Goal: Information Seeking & Learning: Find specific fact

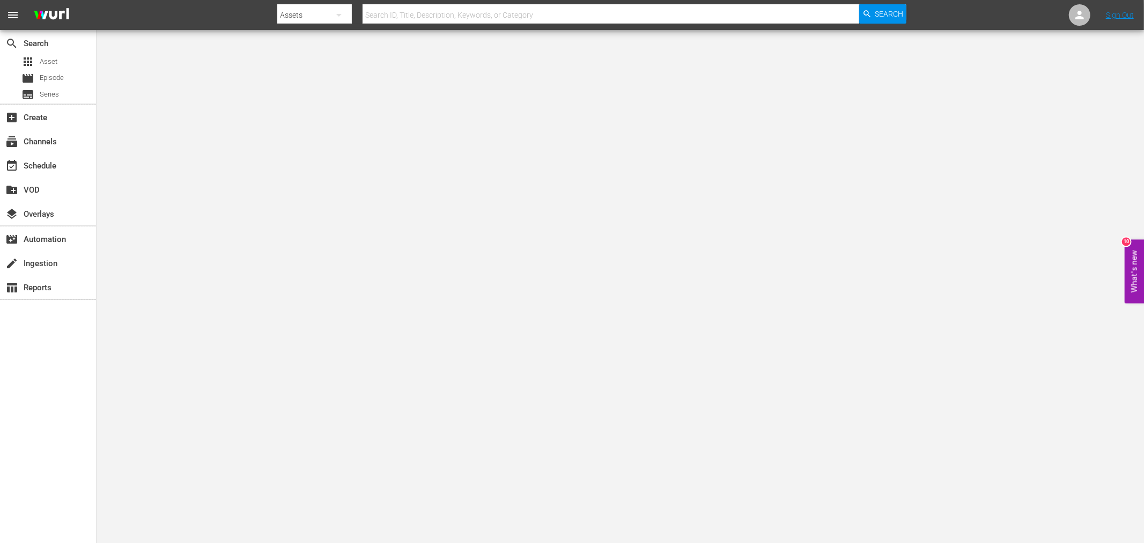
drag, startPoint x: 872, startPoint y: 305, endPoint x: 889, endPoint y: 292, distance: 21.0
click at [872, 304] on body "menu Search By Assets Search ID, Title, Description, Keywords, or Category Sear…" at bounding box center [572, 304] width 1144 height 543
click at [494, 13] on input "text" at bounding box center [611, 15] width 497 height 26
paste input "Death Rides A Horse"
type input "Death Rides A Horse"
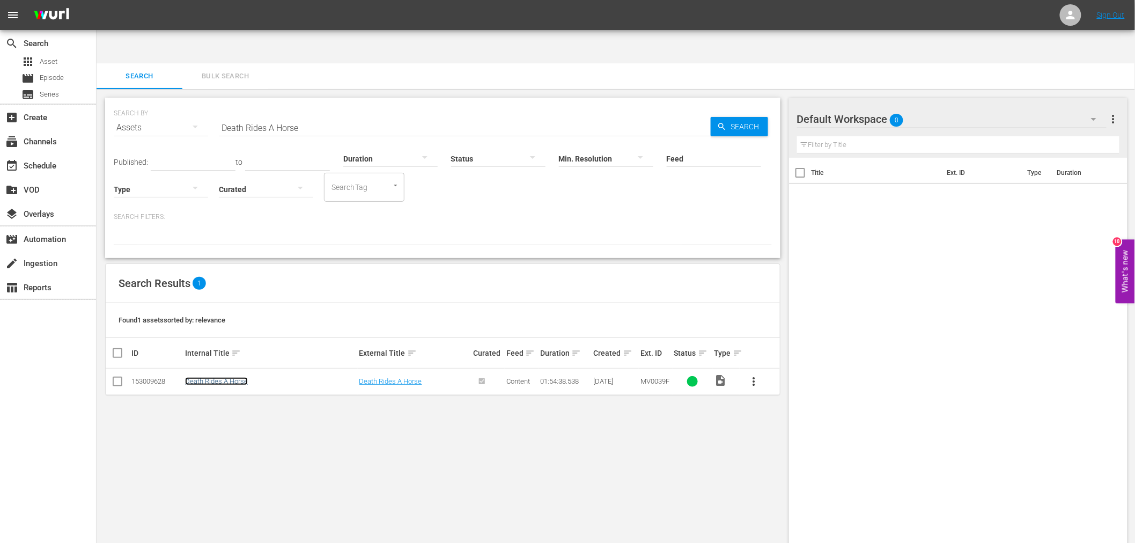
click at [229, 377] on link "Death Rides A Horse" at bounding box center [216, 381] width 63 height 8
drag, startPoint x: 295, startPoint y: 94, endPoint x: 197, endPoint y: 90, distance: 98.2
click at [197, 102] on div "SEARCH BY Search By Assets Search ID, Title, Description, Keywords, or Category…" at bounding box center [443, 121] width 658 height 39
paste input "Tupac: Cover Up"
type input "Tupac: Cover Up"
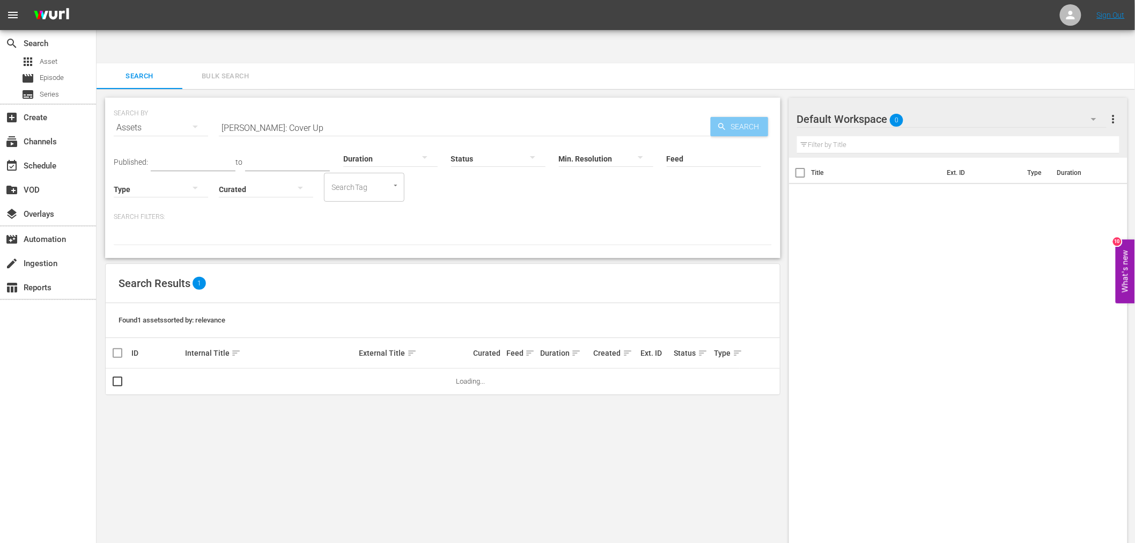
click at [741, 117] on span "Search" at bounding box center [747, 126] width 41 height 19
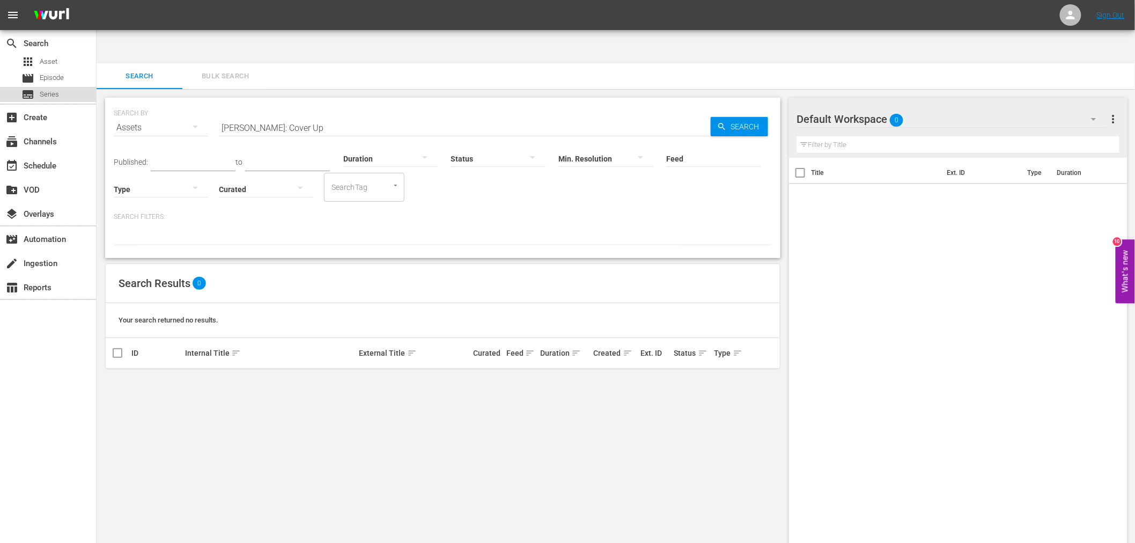
click at [51, 94] on span "Series" at bounding box center [49, 94] width 19 height 11
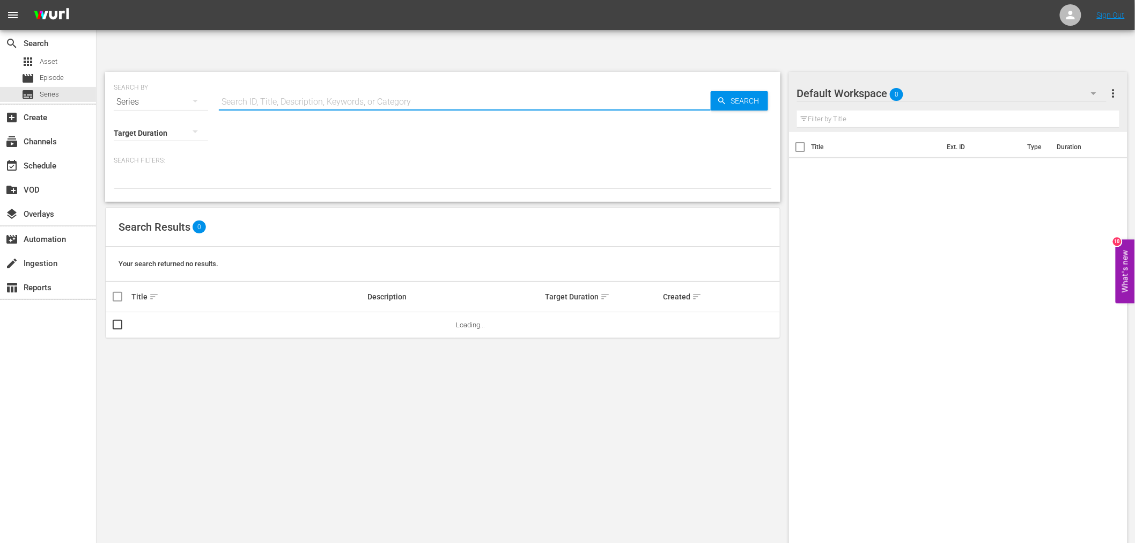
click at [291, 89] on input "text" at bounding box center [465, 102] width 492 height 26
paste input "Tupac: Cover Up"
type input "Tupac: Cover Up"
click at [771, 76] on div "SEARCH BY Search By Series Search ID, Title, Description, Keywords, or Category…" at bounding box center [443, 95] width 658 height 39
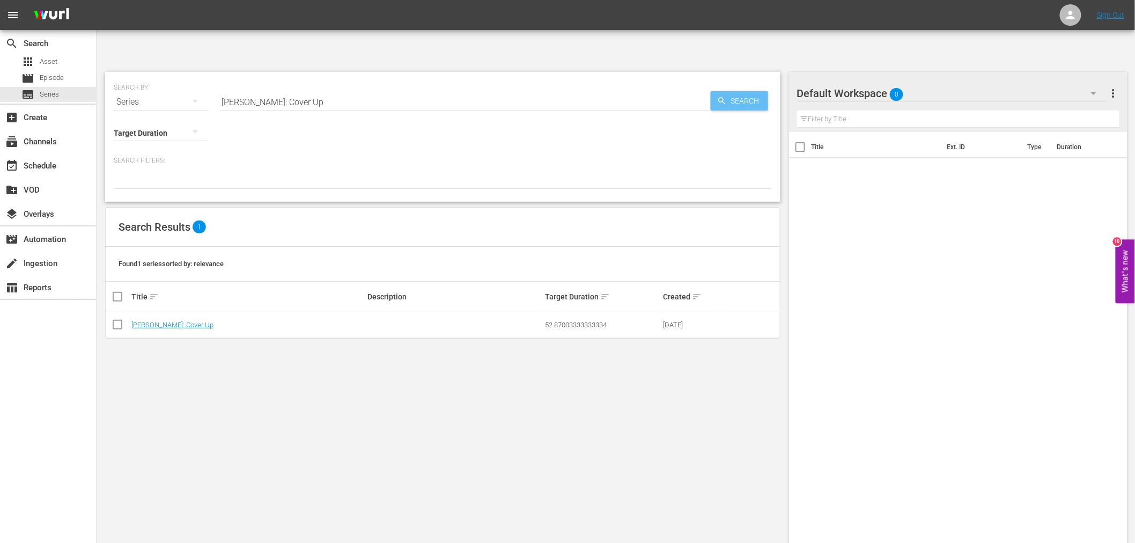
click at [747, 91] on span "Search" at bounding box center [747, 100] width 41 height 19
click at [148, 321] on link "Tupac: Cover Up" at bounding box center [172, 325] width 82 height 8
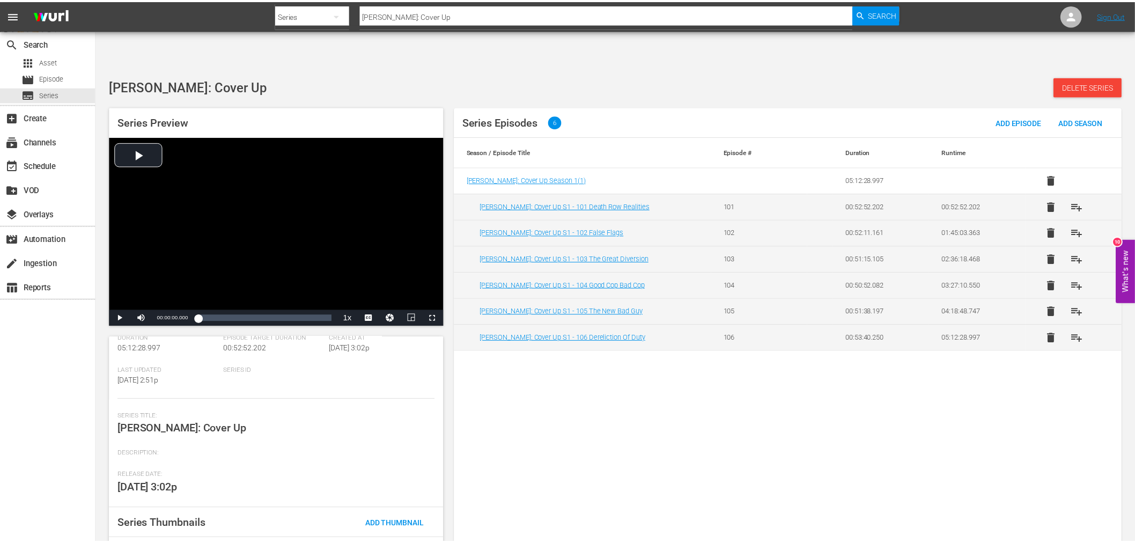
scroll to position [133, 0]
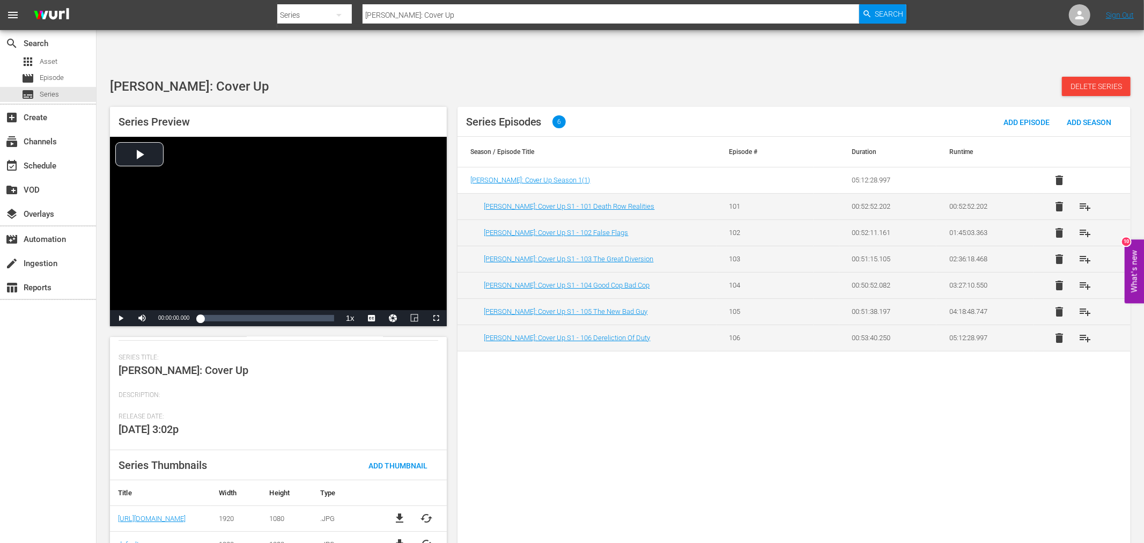
click at [423, 512] on span "cached" at bounding box center [426, 518] width 13 height 13
click at [542, 462] on div "Series Episodes 6 Add Episode Add Season Season / Episode Title Episode # Durat…" at bounding box center [794, 332] width 673 height 450
drag, startPoint x: 449, startPoint y: 19, endPoint x: 333, endPoint y: 19, distance: 116.4
click at [333, 19] on div "Search By Series Search ID, Title, Description, Keywords, or Category Tupac: Co…" at bounding box center [591, 15] width 629 height 26
paste input "Deputy Marshal"
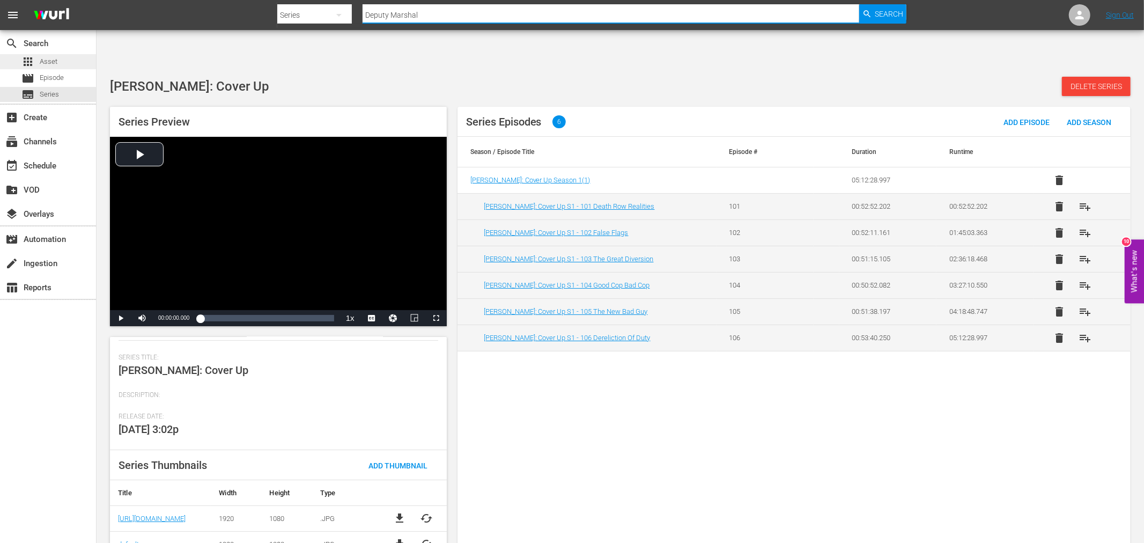
type input "Deputy Marshal"
click at [36, 61] on div "apps Asset" at bounding box center [39, 61] width 36 height 15
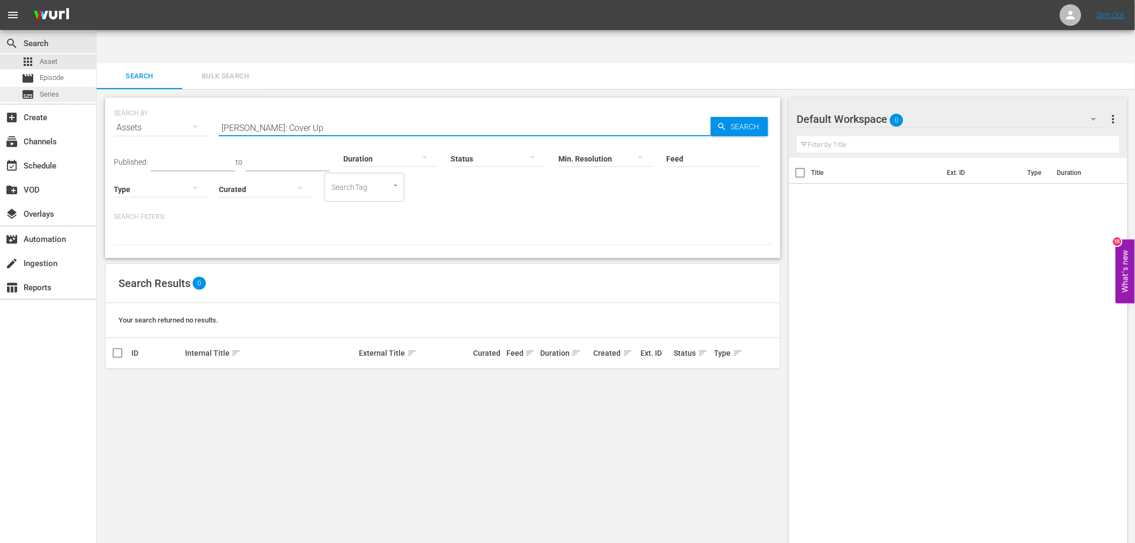
drag, startPoint x: 278, startPoint y: 95, endPoint x: 97, endPoint y: 99, distance: 180.8
click at [97, 33] on div "search Search apps Asset movie Episode subtitles Series add_box Create subscrip…" at bounding box center [616, 33] width 1039 height 0
paste input "Deputy Marshal"
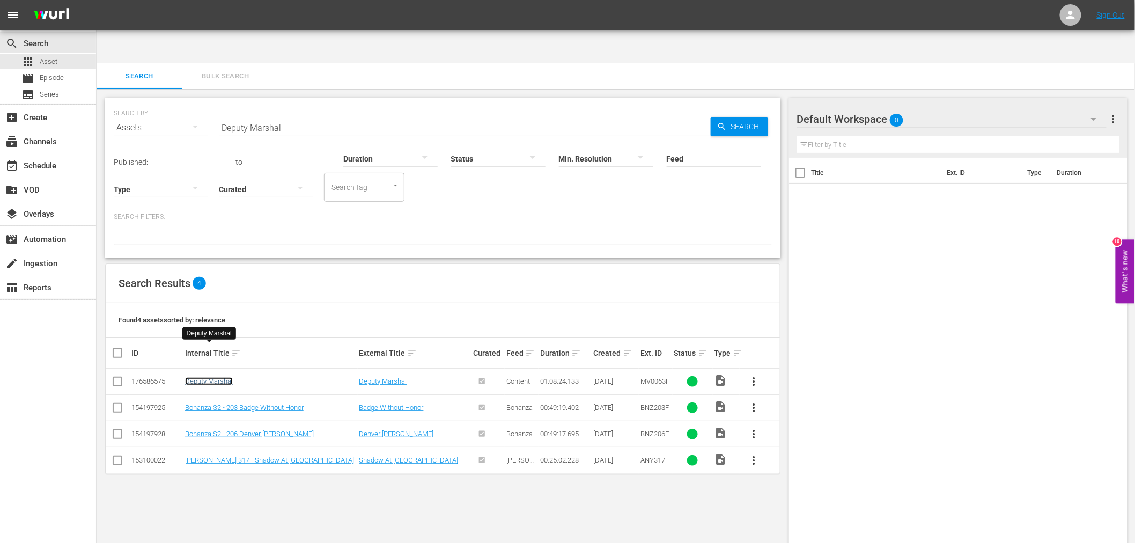
click at [207, 377] on link "Deputy Marshal" at bounding box center [209, 381] width 48 height 8
drag, startPoint x: 325, startPoint y: 93, endPoint x: 221, endPoint y: 85, distance: 103.9
click at [221, 115] on input "Deputy Marshal" at bounding box center [465, 128] width 492 height 26
paste input "jango Kill...If You Live, Shoot!"
click at [737, 117] on span "Search" at bounding box center [747, 126] width 41 height 19
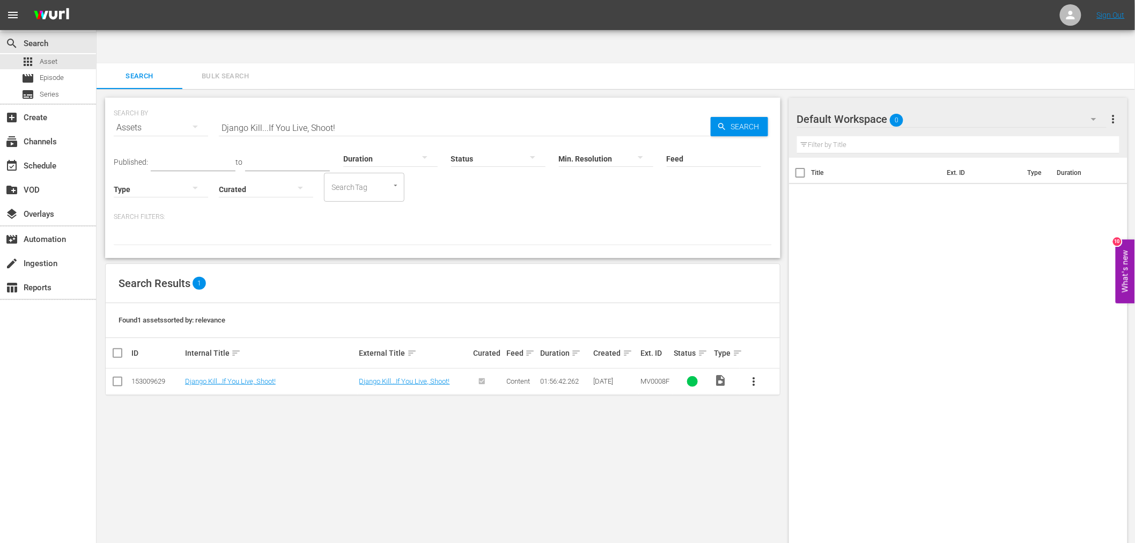
click at [597, 444] on div "SEARCH BY Search By Assets Search ID, Title, Description, Keywords, or Category…" at bounding box center [443, 333] width 693 height 488
click at [201, 377] on link "Django Kill...If You Live, Shoot!" at bounding box center [230, 381] width 91 height 8
click at [325, 115] on input "Django Kill...If You Live, Shoot!" at bounding box center [465, 128] width 492 height 26
drag, startPoint x: 345, startPoint y: 94, endPoint x: 114, endPoint y: 104, distance: 232.0
click at [114, 104] on div "SEARCH BY Search By Assets Search ID, Title, Description, Keywords, or Category…" at bounding box center [443, 121] width 658 height 39
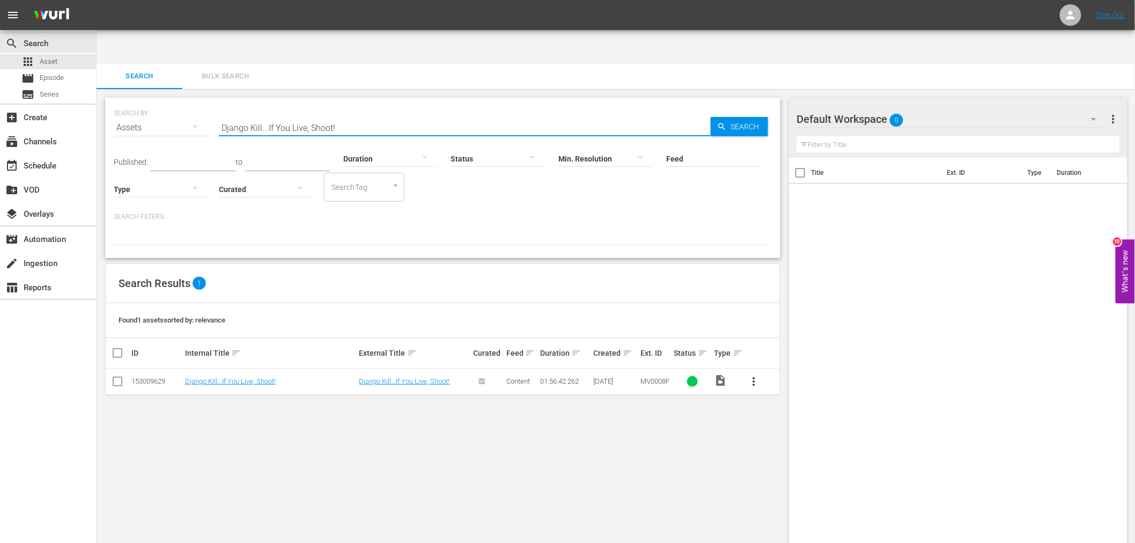
paste input "rums In The Deep South"
click at [236, 377] on link "Drums In The Deep South" at bounding box center [224, 381] width 78 height 8
drag, startPoint x: 335, startPoint y: 95, endPoint x: 133, endPoint y: 104, distance: 202.4
click at [139, 103] on div "SEARCH BY Search By Assets Search ID, Title, Description, Keywords, or Category…" at bounding box center [443, 121] width 658 height 39
paste input "Emanuelle And The Last Cannibals"
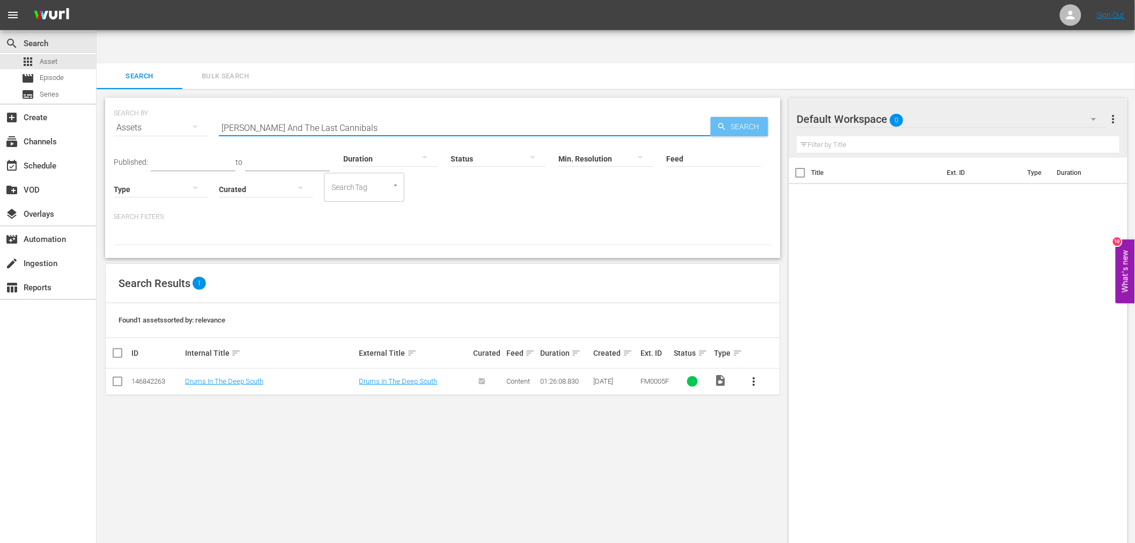
type input "Emanuelle And The Last Cannibals"
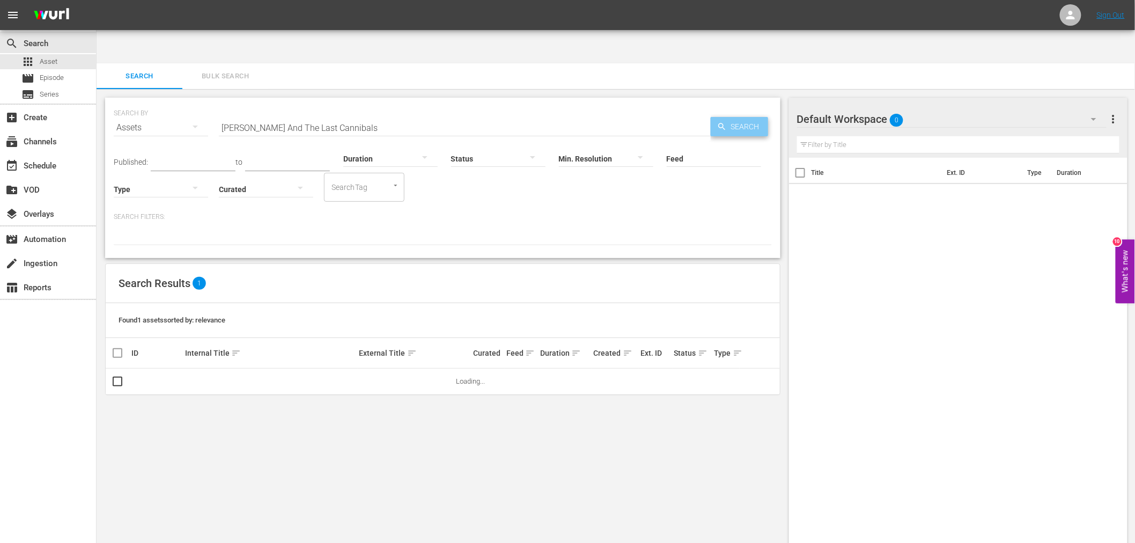
click at [757, 117] on span "Search" at bounding box center [747, 126] width 41 height 19
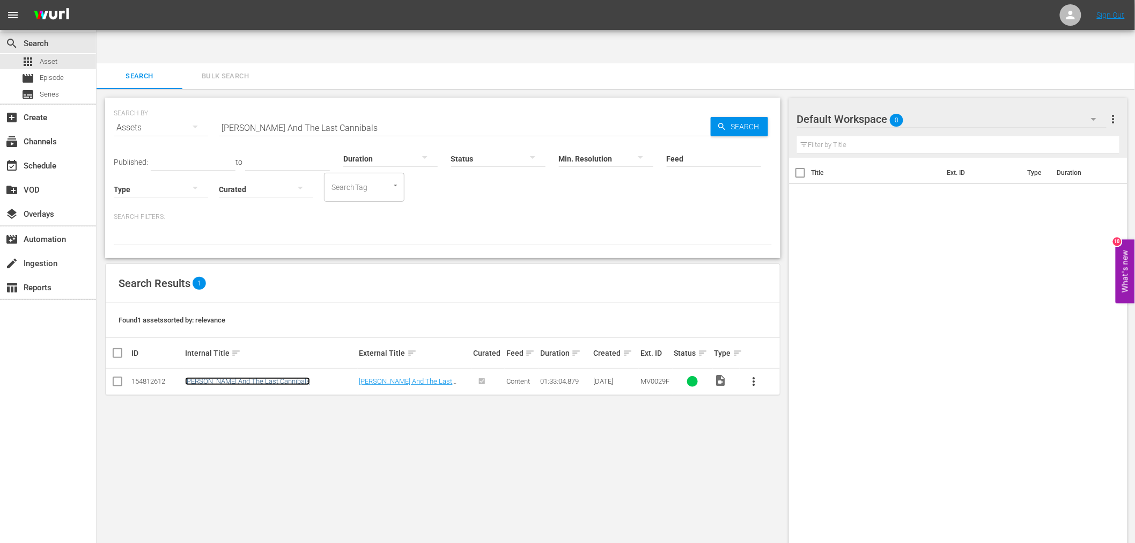
click at [215, 377] on link "Emanuelle And The Last Cannibals" at bounding box center [247, 381] width 125 height 8
drag, startPoint x: 399, startPoint y: 92, endPoint x: 149, endPoint y: 86, distance: 250.6
click at [142, 102] on div "SEARCH BY Search By Assets Search ID, Title, Description, Keywords, or Category…" at bounding box center [443, 121] width 658 height 39
paste input "ndgame"
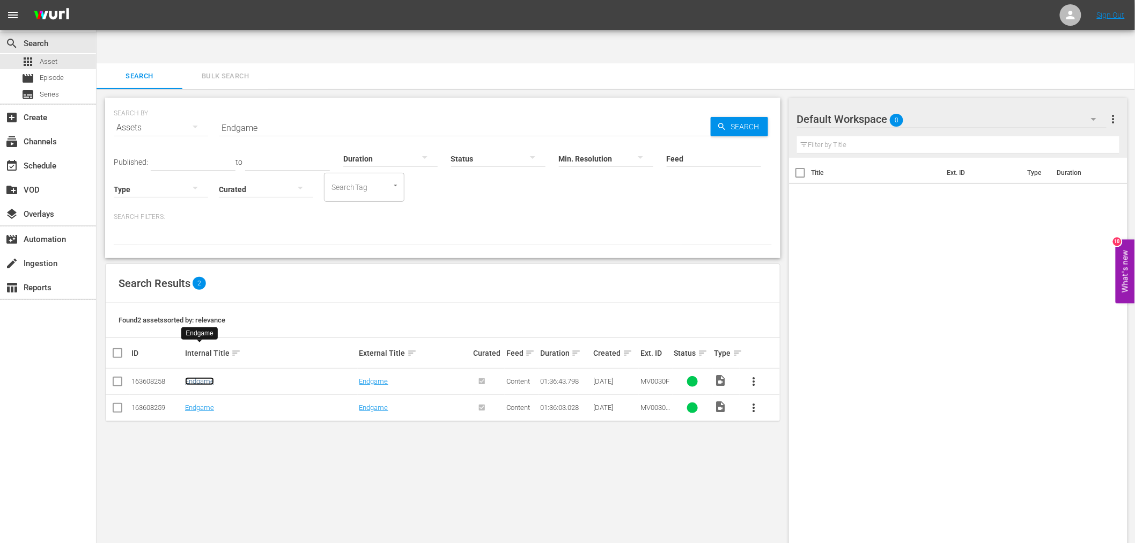
click at [201, 377] on link "Endgame" at bounding box center [199, 381] width 29 height 8
click at [965, 448] on div "Title Ext. ID Type Duration" at bounding box center [958, 361] width 339 height 407
click at [205, 377] on link "Endgame" at bounding box center [199, 381] width 29 height 8
click at [249, 115] on input "Endgame" at bounding box center [465, 128] width 492 height 26
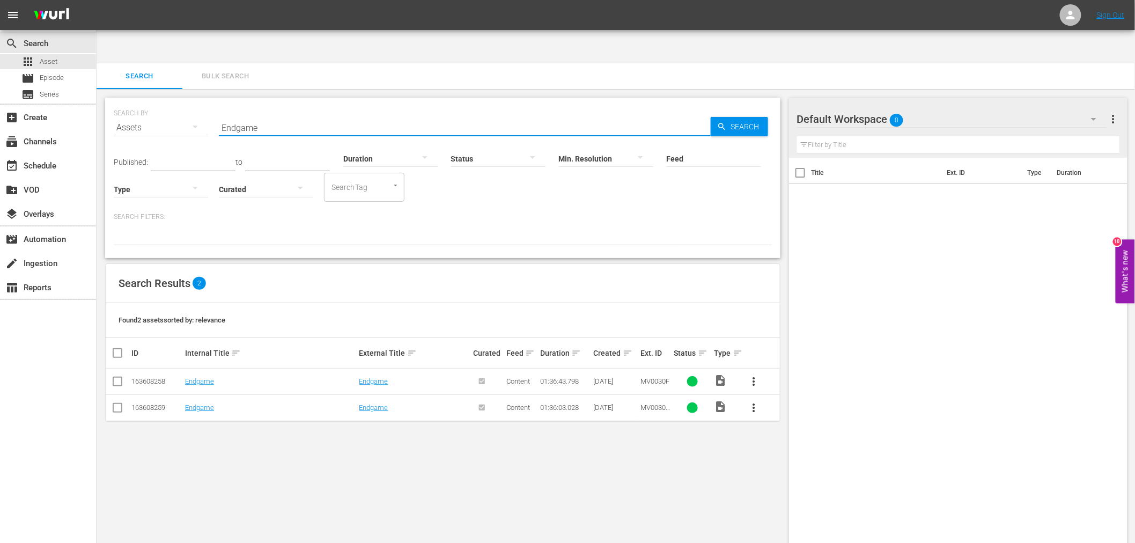
paste input "ter The Game Of Death"
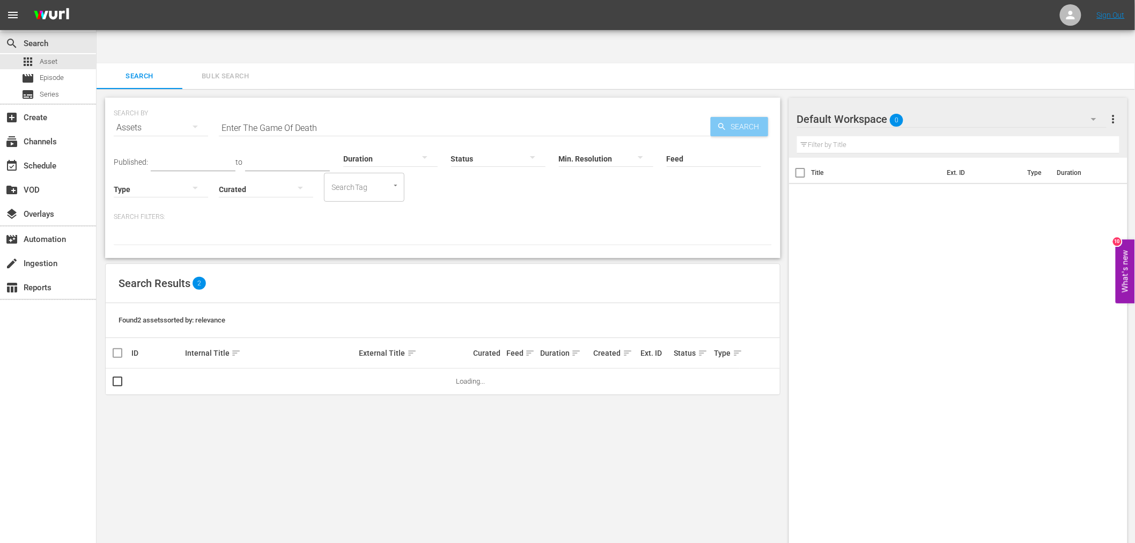
click at [744, 117] on span "Search" at bounding box center [747, 126] width 41 height 19
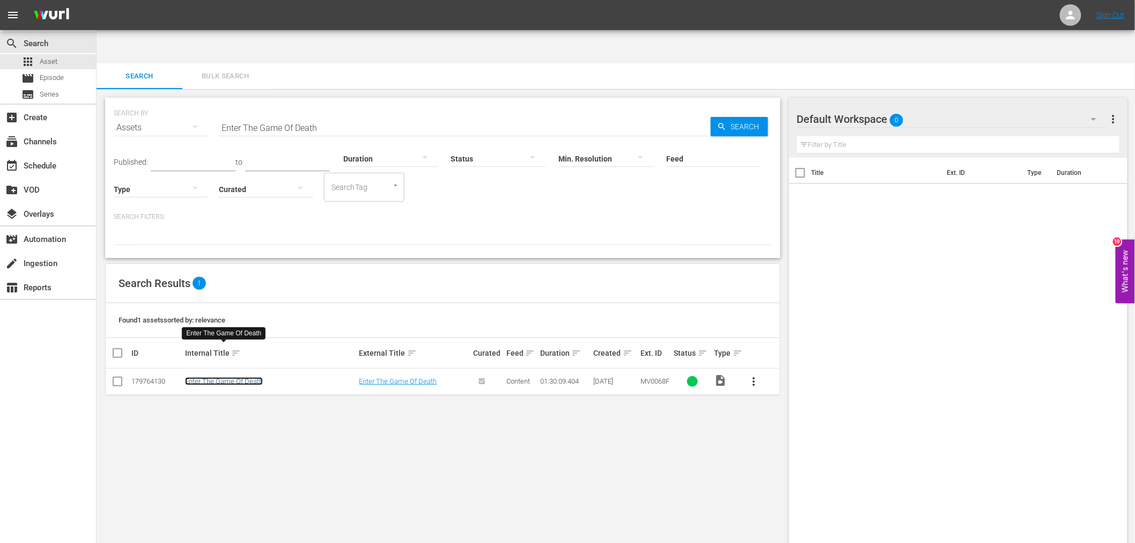
click at [244, 377] on link "Enter The Game Of Death" at bounding box center [224, 381] width 78 height 8
click at [760, 510] on div "SEARCH BY Search By Assets Search ID, Title, Description, Keywords, or Category…" at bounding box center [443, 333] width 693 height 488
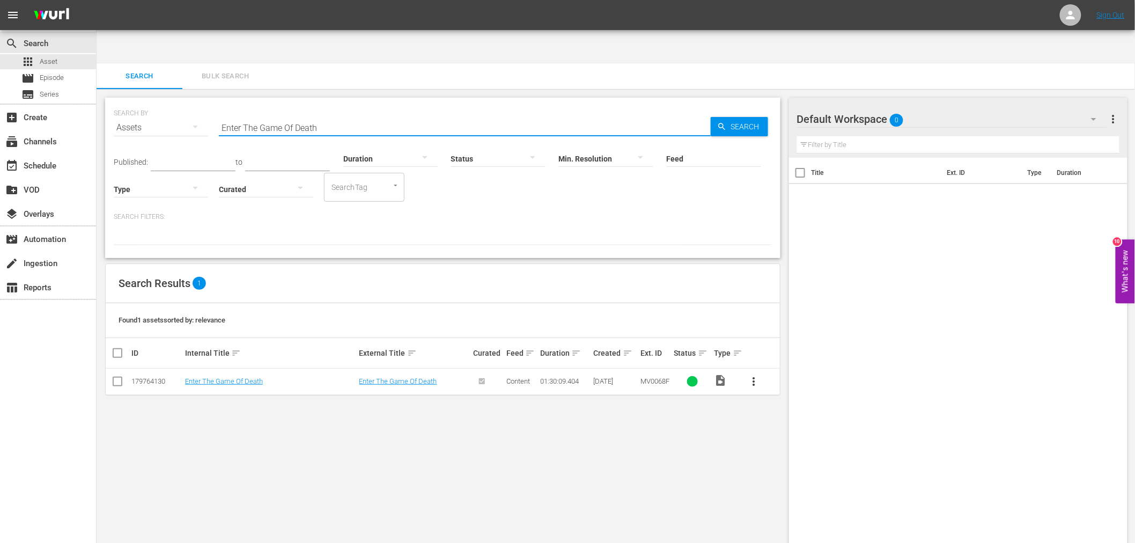
drag, startPoint x: 359, startPoint y: 83, endPoint x: 174, endPoint y: 98, distance: 186.3
click at [174, 102] on div "SEARCH BY Search By Assets Search ID, Title, Description, Keywords, or Category…" at bounding box center [443, 121] width 658 height 39
paste input "ree Dragons"
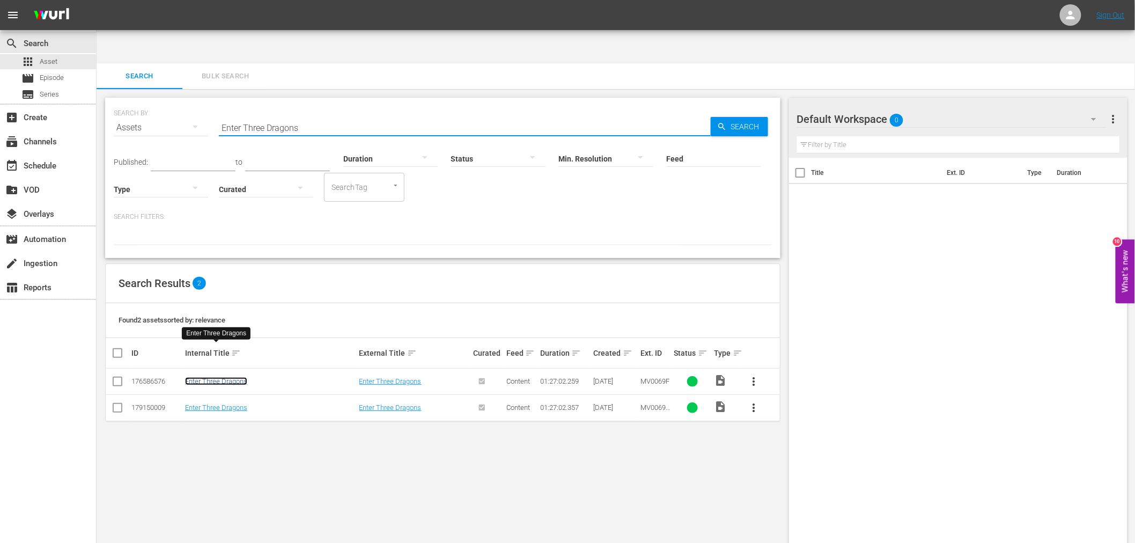
click at [226, 377] on link "Enter Three Dragons" at bounding box center [216, 381] width 62 height 8
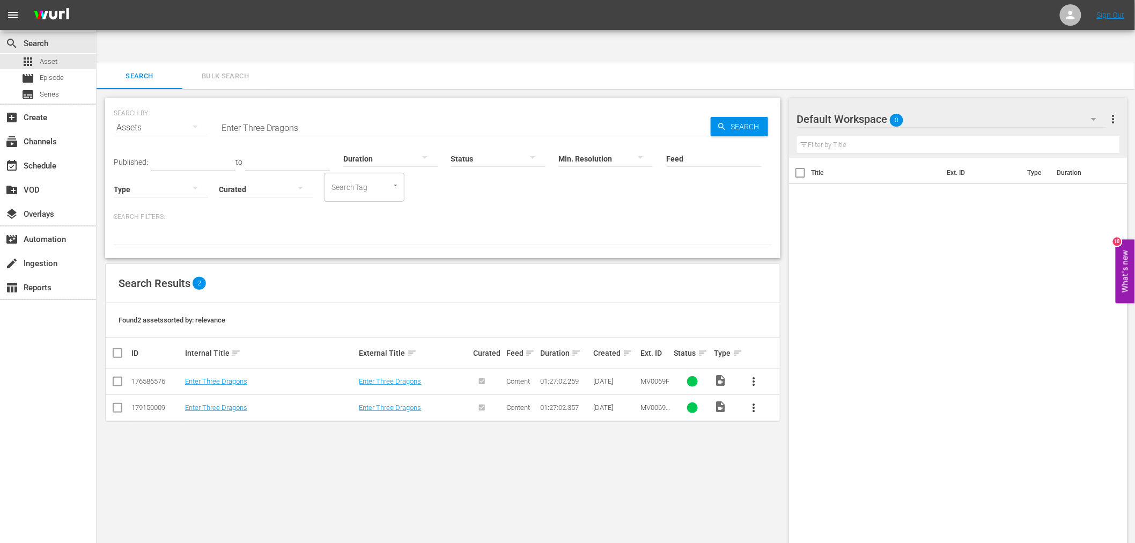
click at [634, 462] on div "SEARCH BY Search By Assets Search ID, Title, Description, Keywords, or Category…" at bounding box center [443, 333] width 693 height 488
click at [236, 403] on link "Enter Three Dragons" at bounding box center [216, 407] width 62 height 8
drag, startPoint x: 645, startPoint y: 442, endPoint x: 634, endPoint y: 433, distance: 14.6
click at [644, 441] on div "SEARCH BY Search By Assets Search ID, Title, Description, Keywords, or Category…" at bounding box center [443, 333] width 693 height 488
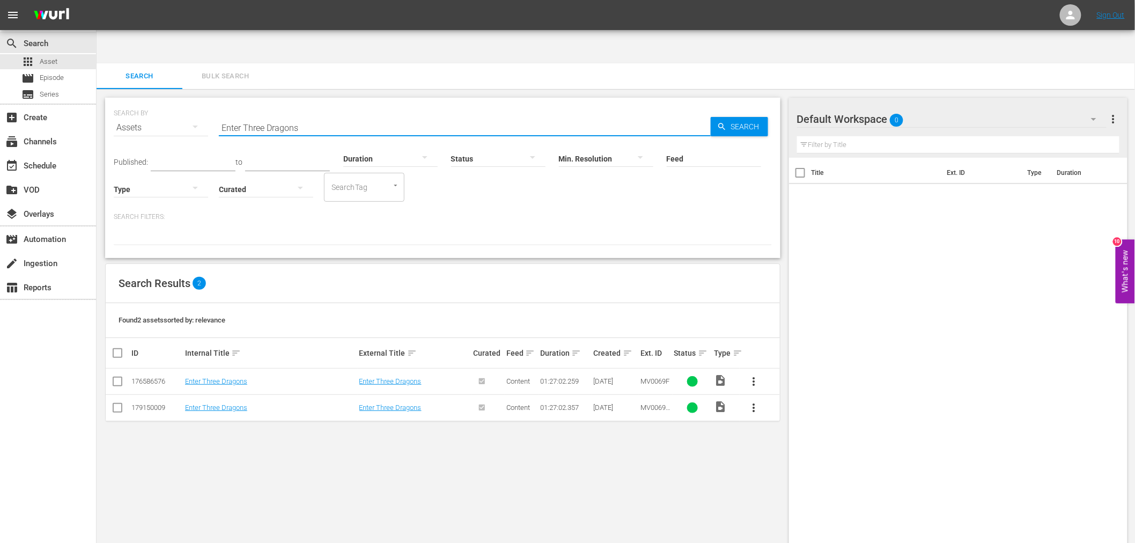
drag, startPoint x: 312, startPoint y: 92, endPoint x: 161, endPoint y: 97, distance: 150.8
click at [161, 102] on div "SEARCH BY Search By Assets Search ID, Title, Description, Keywords, or Category…" at bounding box center [443, 121] width 658 height 39
paste input "Falcon Rising"
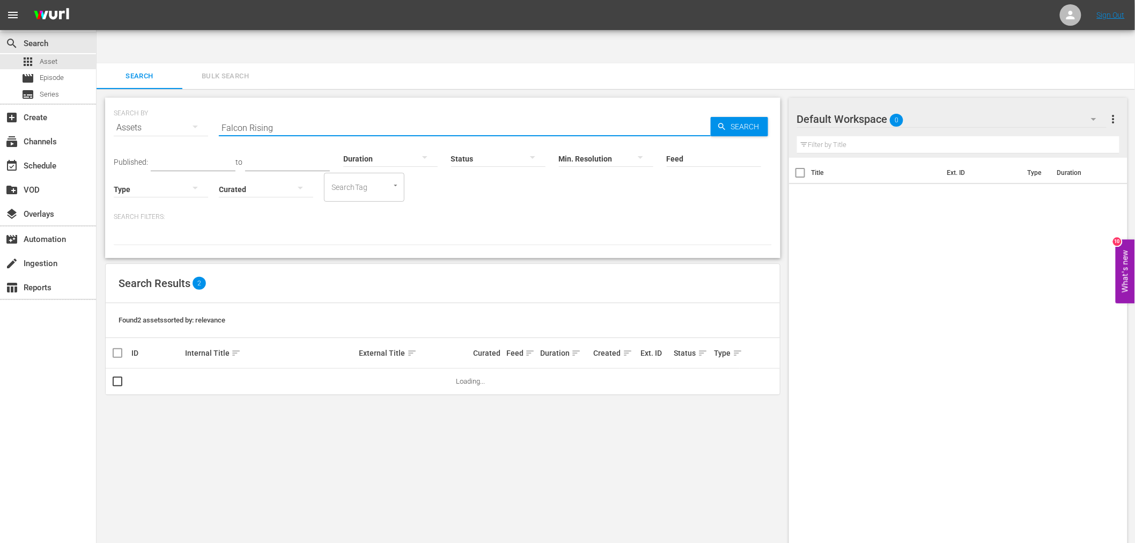
type input "Falcon Rising"
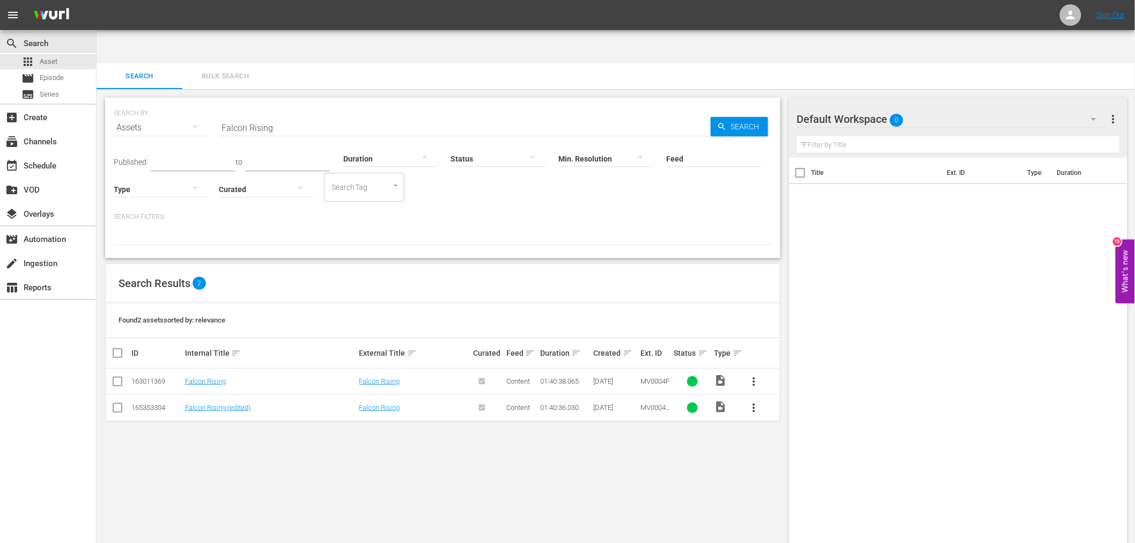
click at [638, 437] on div "SEARCH BY Search By Assets Search ID, Title, Description, Keywords, or Category…" at bounding box center [443, 333] width 693 height 488
click at [223, 377] on link "Falcon Rising" at bounding box center [205, 381] width 41 height 8
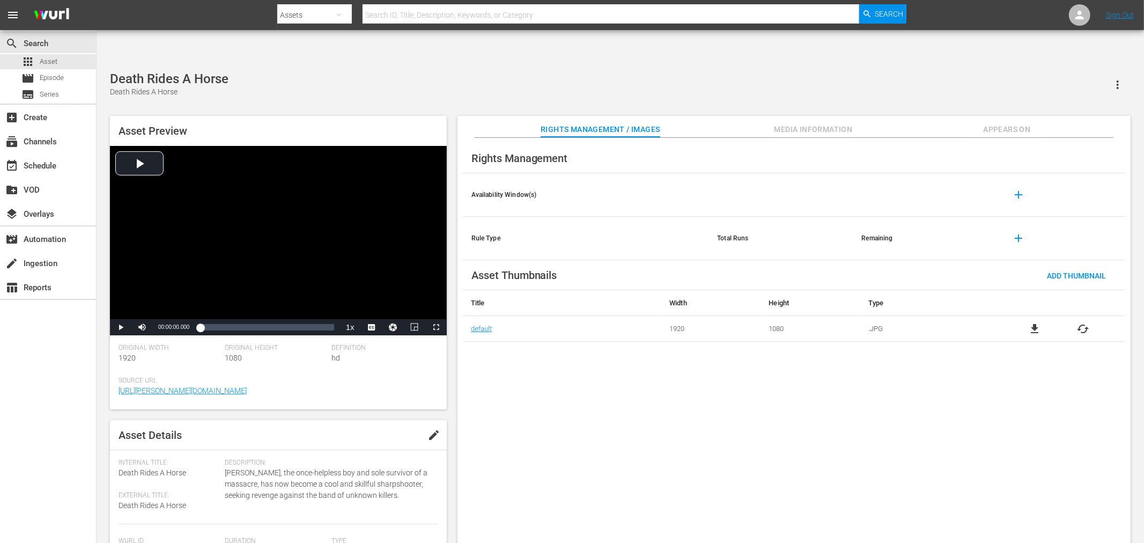
click at [792, 460] on div "Rights Management Availability Window(s) add Rule Type Total Runs Remaining add…" at bounding box center [794, 349] width 673 height 423
click at [395, 71] on div "Death Rides A Horse Death Rides A Horse" at bounding box center [620, 84] width 1021 height 26
click at [684, 323] on div "Rights Management Availability Window(s) add Rule Type Total Runs Remaining add…" at bounding box center [794, 349] width 673 height 423
click at [921, 532] on body "menu Search By Assets Search ID, Title, Description, Keywords, or Category Sear…" at bounding box center [572, 304] width 1144 height 543
click at [814, 436] on div "Rights Management Availability Window(s) add Rule Type Total Runs Remaining add…" at bounding box center [794, 349] width 673 height 423
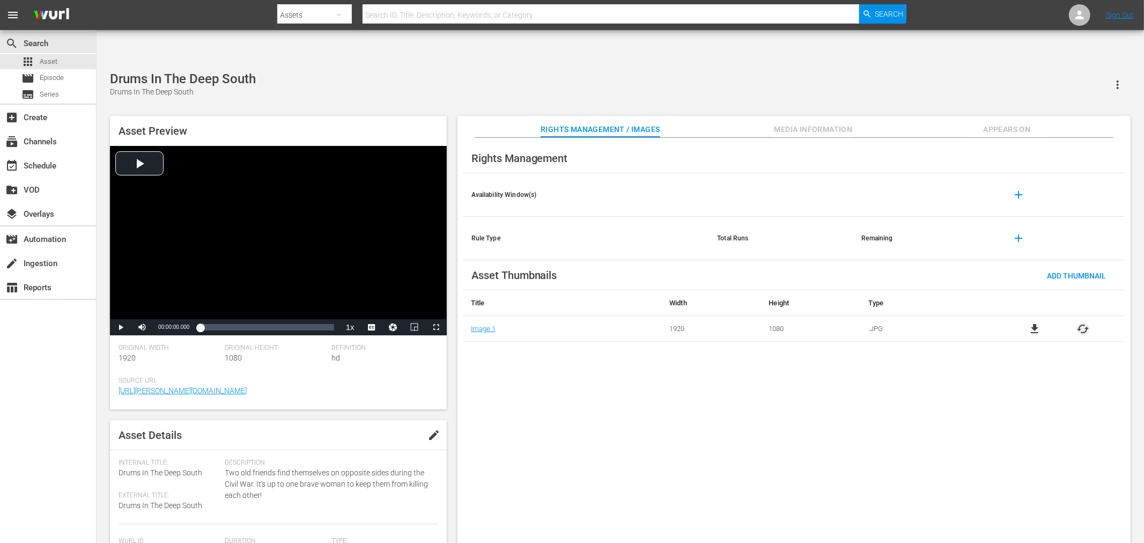
click at [1085, 322] on span "cached" at bounding box center [1083, 328] width 13 height 13
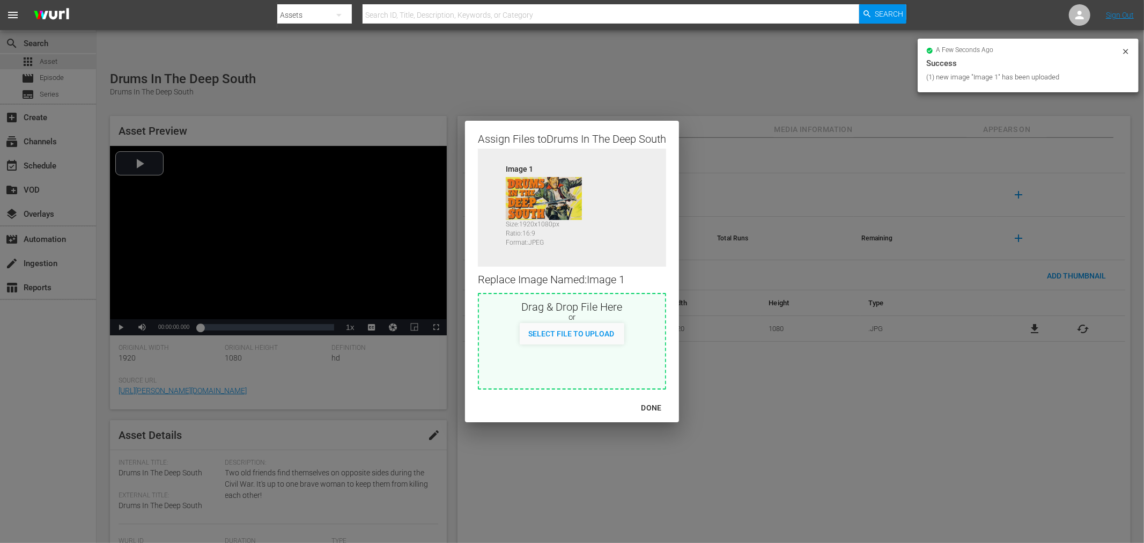
click at [652, 406] on div "DONE" at bounding box center [652, 407] width 38 height 13
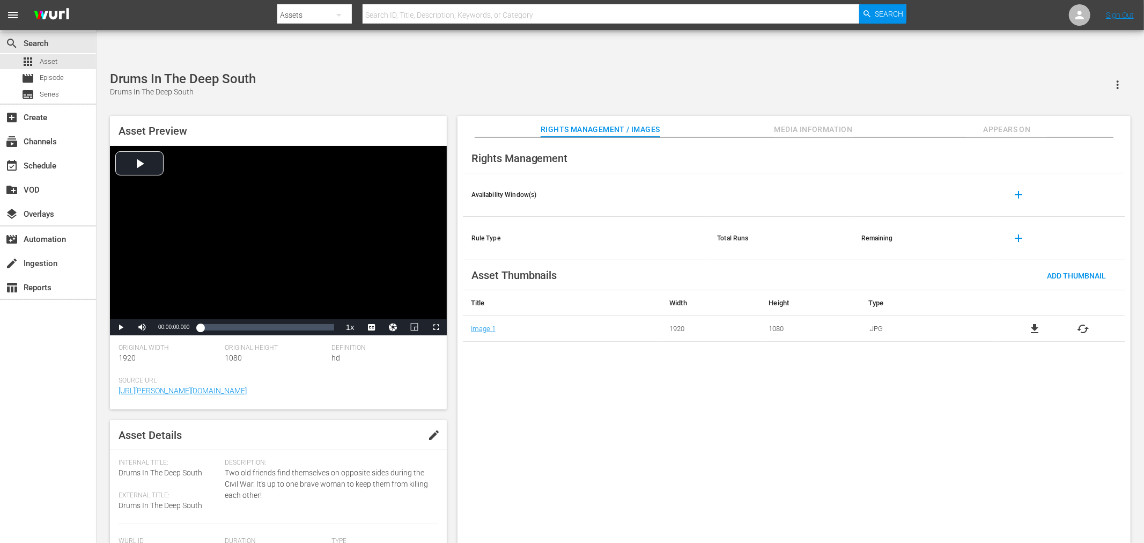
click at [547, 363] on div "Rights Management Availability Window(s) add Rule Type Total Runs Remaining add…" at bounding box center [794, 349] width 673 height 423
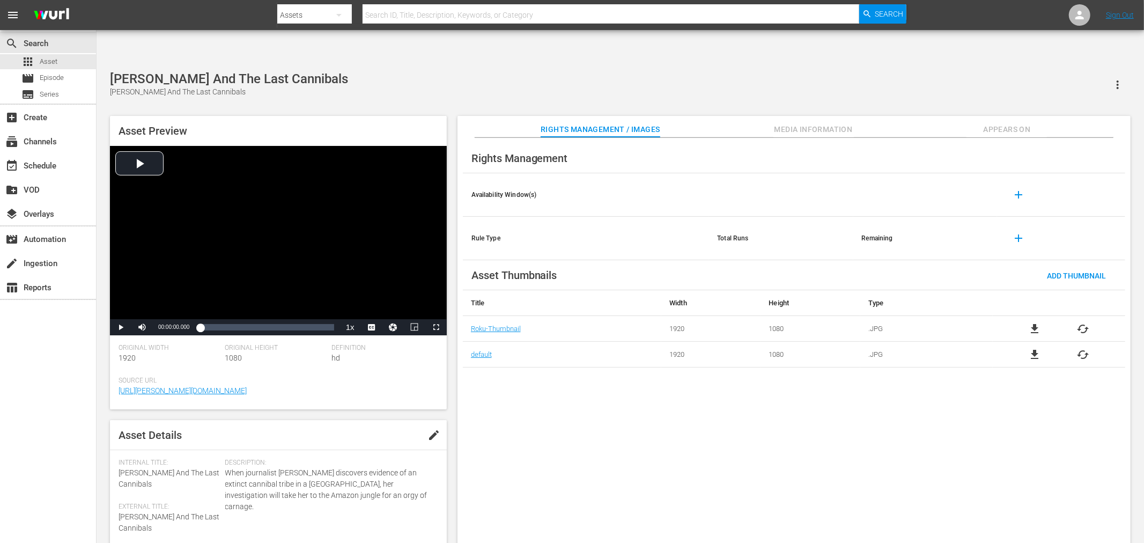
click at [676, 518] on div "Rights Management Availability Window(s) add Rule Type Total Runs Remaining add…" at bounding box center [794, 349] width 673 height 423
click at [625, 476] on div "Rights Management Availability Window(s) add Rule Type Total Runs Remaining add…" at bounding box center [794, 349] width 673 height 423
drag, startPoint x: 541, startPoint y: 431, endPoint x: 544, endPoint y: 436, distance: 5.8
click at [543, 435] on div "Rights Management Availability Window(s) add Rule Type Total Runs Remaining add…" at bounding box center [794, 349] width 673 height 423
click at [557, 474] on div "Rights Management Availability Window(s) add Rule Type Total Runs Remaining add…" at bounding box center [794, 349] width 673 height 423
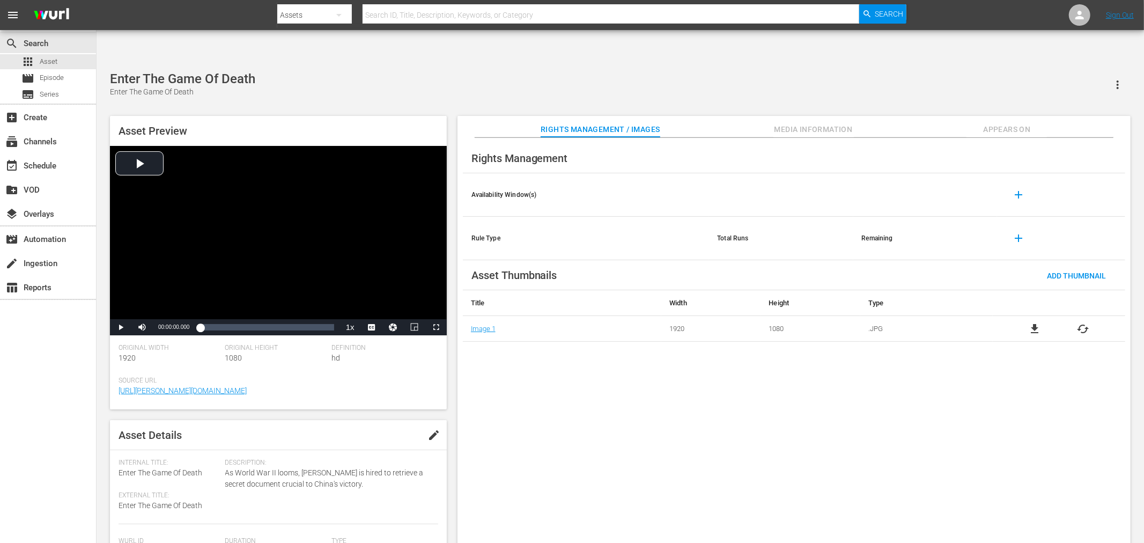
click at [645, 353] on div "Rights Management Availability Window(s) add Rule Type Total Runs Remaining add…" at bounding box center [794, 349] width 673 height 423
click at [514, 393] on div "Rights Management Availability Window(s) add Rule Type Total Runs Remaining add…" at bounding box center [794, 349] width 673 height 423
click at [623, 378] on div "Rights Management Availability Window(s) add Rule Type Total Runs Remaining add…" at bounding box center [794, 349] width 673 height 423
click at [531, 383] on div "Rights Management Availability Window(s) add Rule Type Total Runs Remaining add…" at bounding box center [794, 349] width 673 height 423
